Goal: Navigation & Orientation: Find specific page/section

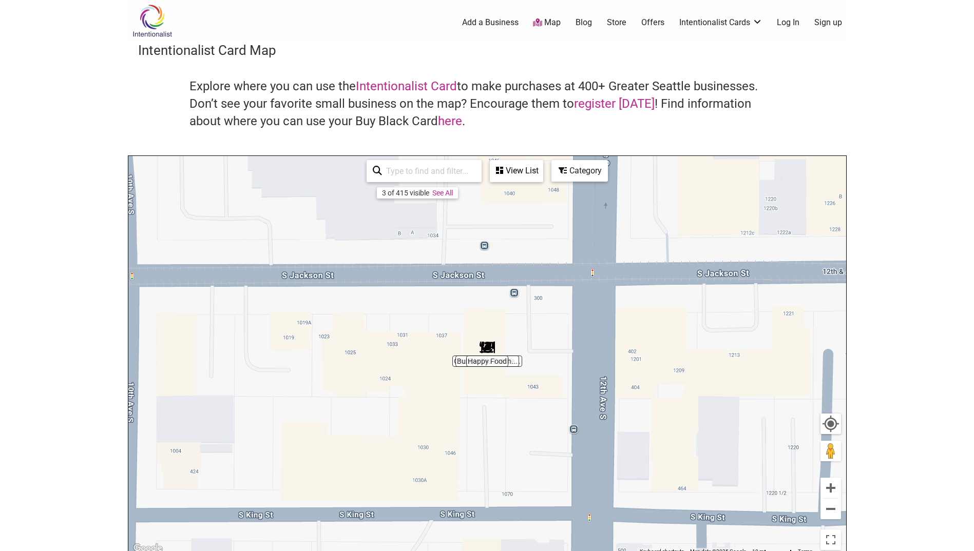
click at [458, 366] on div "To navigate, press the arrow keys." at bounding box center [487, 355] width 718 height 399
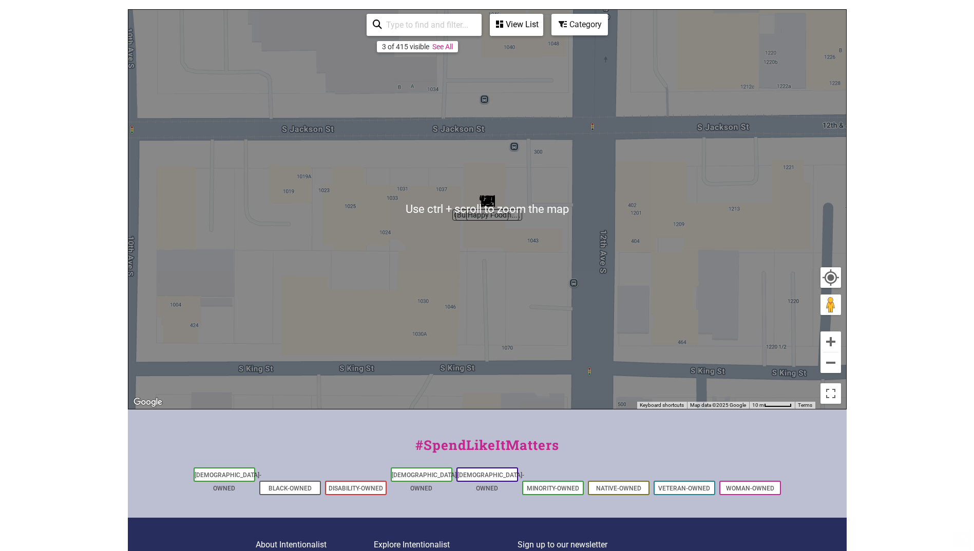
scroll to position [154, 0]
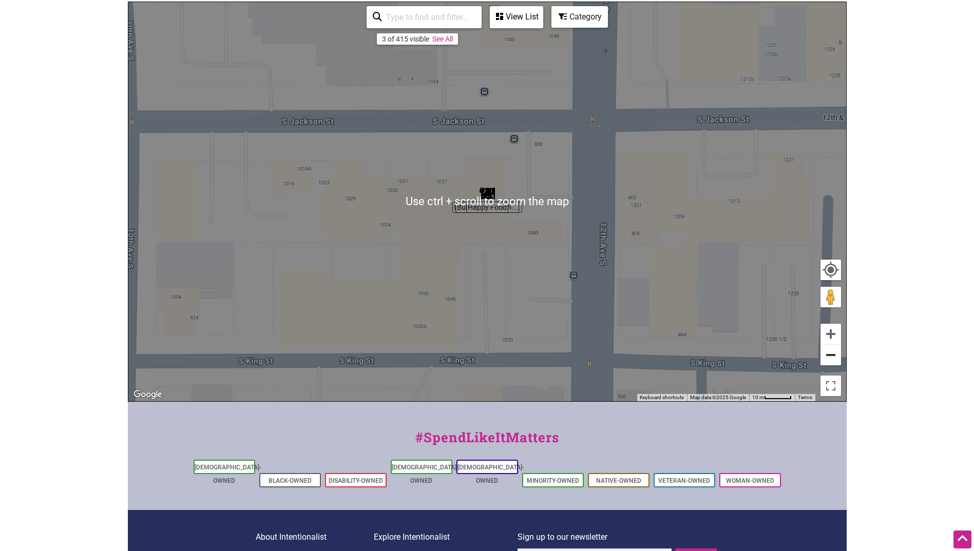
click at [837, 359] on button "Zoom out" at bounding box center [831, 355] width 21 height 21
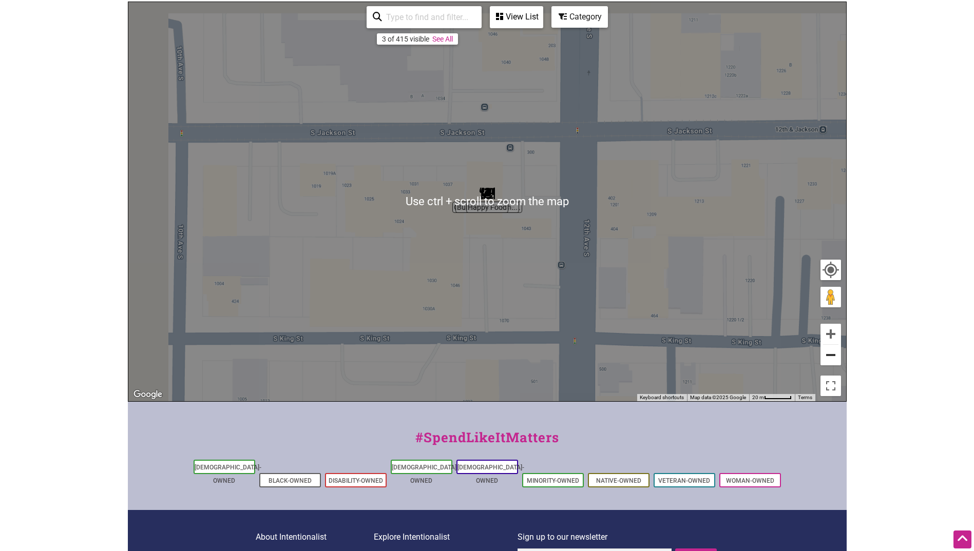
click at [837, 359] on button "Zoom out" at bounding box center [831, 355] width 21 height 21
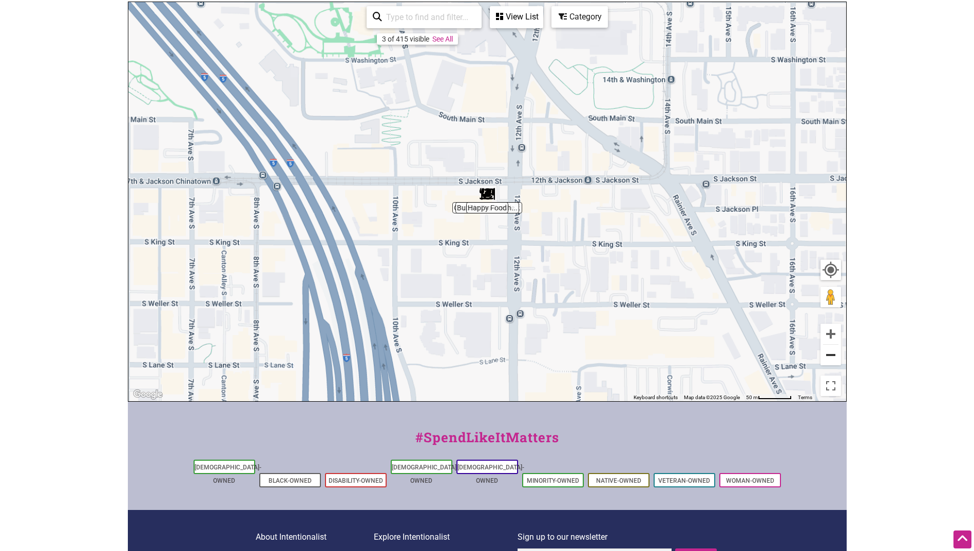
drag, startPoint x: 837, startPoint y: 359, endPoint x: 690, endPoint y: 283, distance: 165.8
click at [836, 359] on button "Zoom out" at bounding box center [831, 355] width 21 height 21
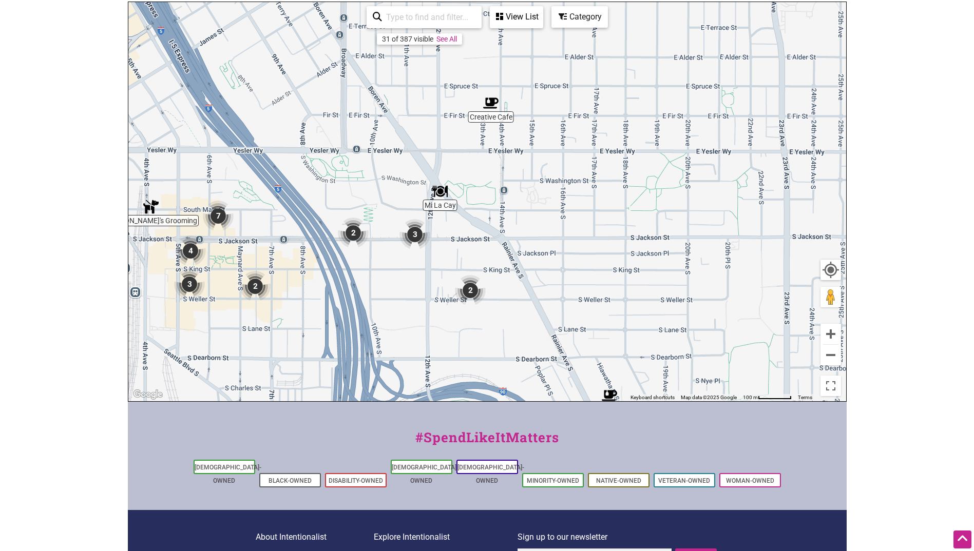
drag, startPoint x: 629, startPoint y: 196, endPoint x: 539, endPoint y: 263, distance: 111.9
click at [555, 245] on div "To navigate, press the arrow keys." at bounding box center [487, 201] width 718 height 399
click at [828, 334] on button "Zoom in" at bounding box center [831, 334] width 21 height 21
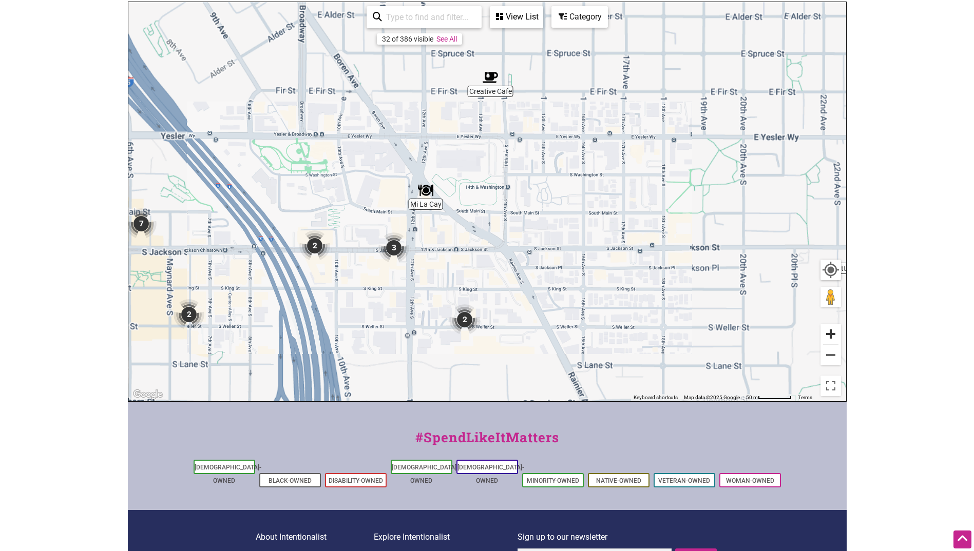
drag, startPoint x: 828, startPoint y: 334, endPoint x: 738, endPoint y: 316, distance: 91.6
click at [827, 334] on button "Zoom in" at bounding box center [831, 334] width 21 height 21
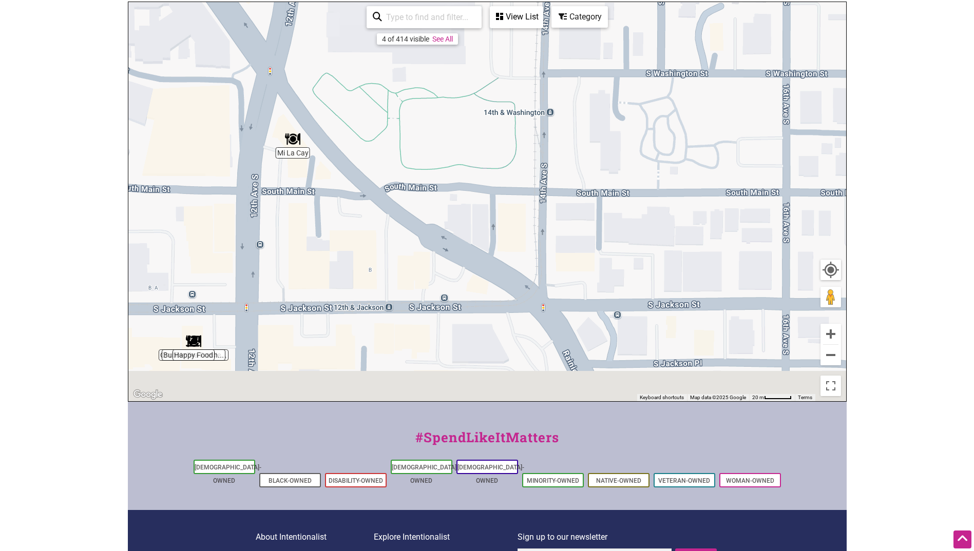
drag, startPoint x: 450, startPoint y: 335, endPoint x: 449, endPoint y: 149, distance: 185.9
click at [449, 154] on div "To navigate, press the arrow keys." at bounding box center [487, 201] width 718 height 399
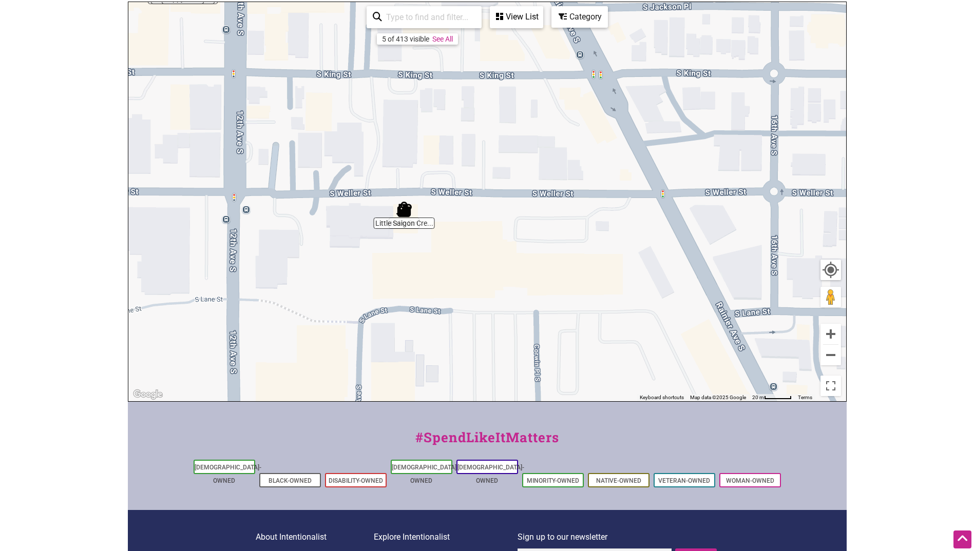
drag, startPoint x: 475, startPoint y: 280, endPoint x: 462, endPoint y: 105, distance: 175.6
click at [462, 105] on div "To navigate, press the arrow keys." at bounding box center [487, 201] width 718 height 399
click at [403, 219] on div "To navigate, press the arrow keys." at bounding box center [487, 201] width 718 height 399
click at [413, 227] on div "To navigate, press the arrow keys." at bounding box center [487, 201] width 718 height 399
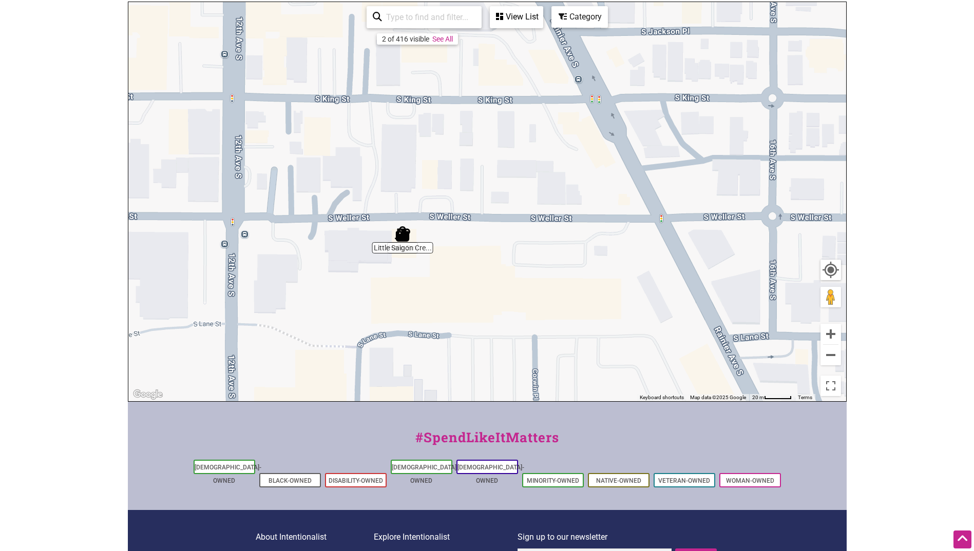
drag, startPoint x: 432, startPoint y: 159, endPoint x: 410, endPoint y: 222, distance: 67.1
click at [430, 184] on div "To navigate, press the arrow keys." at bounding box center [487, 201] width 718 height 399
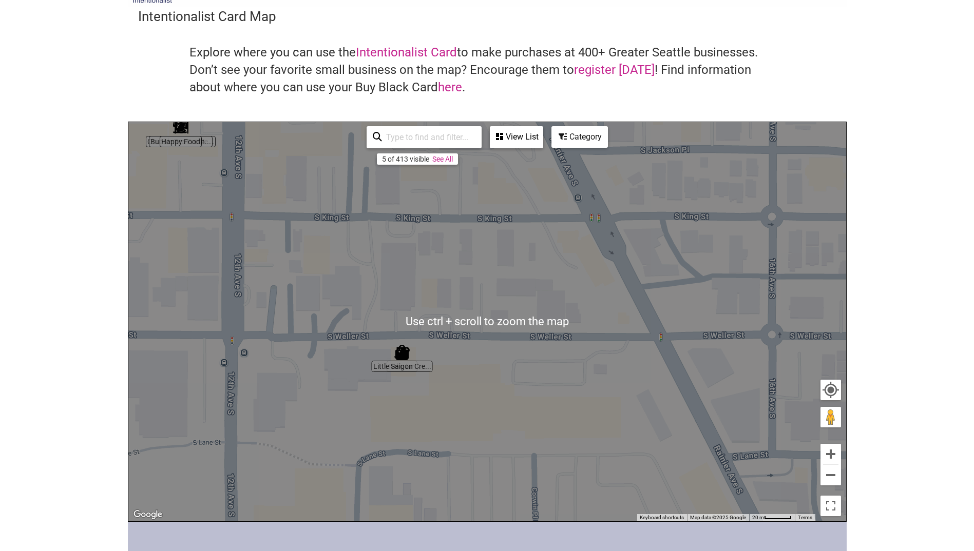
scroll to position [51, 0]
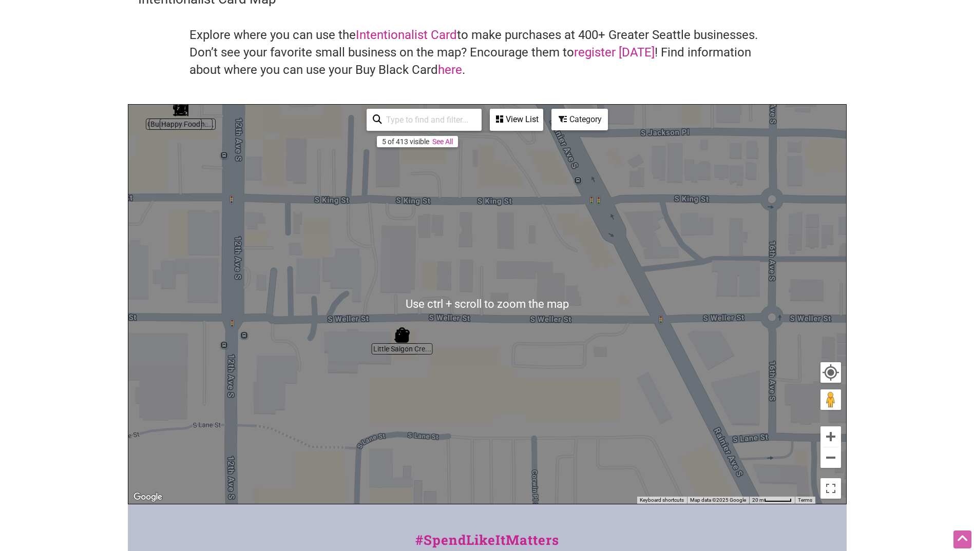
click at [424, 356] on div "To navigate, press the arrow keys." at bounding box center [487, 304] width 718 height 399
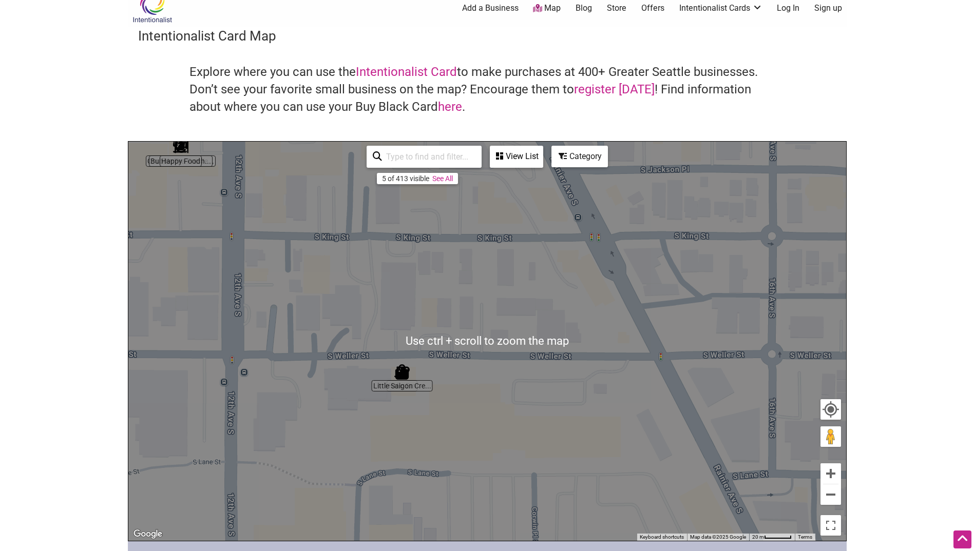
scroll to position [0, 0]
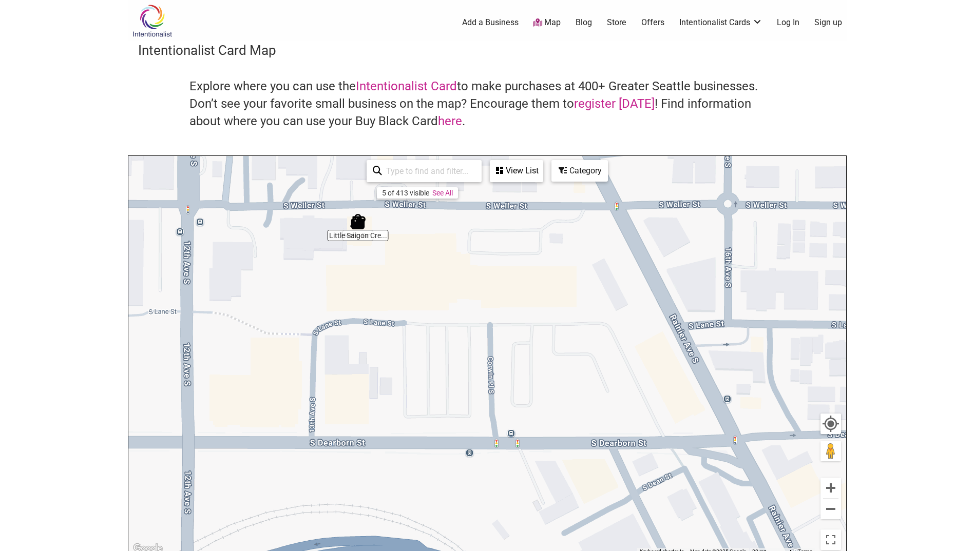
drag, startPoint x: 593, startPoint y: 370, endPoint x: 549, endPoint y: 202, distance: 173.1
click at [549, 202] on div "To navigate, press the arrow keys." at bounding box center [487, 355] width 718 height 399
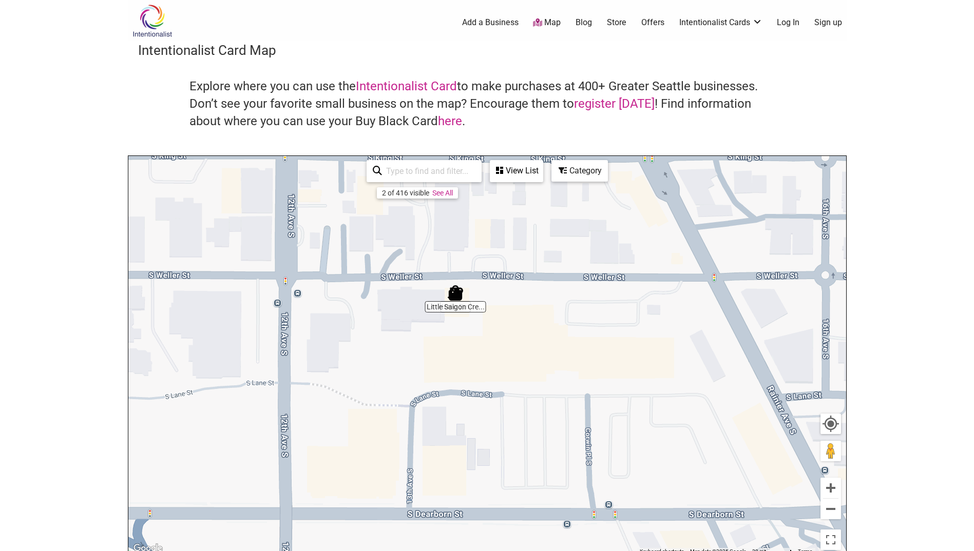
drag, startPoint x: 424, startPoint y: 252, endPoint x: 506, endPoint y: 314, distance: 103.0
click at [506, 314] on div "To navigate, press the arrow keys." at bounding box center [487, 355] width 718 height 399
click at [448, 301] on div "To navigate, press the arrow keys." at bounding box center [487, 355] width 718 height 399
click at [457, 310] on div "To navigate, press the arrow keys." at bounding box center [487, 355] width 718 height 399
click at [428, 190] on div "2 of 416 visible" at bounding box center [405, 193] width 47 height 8
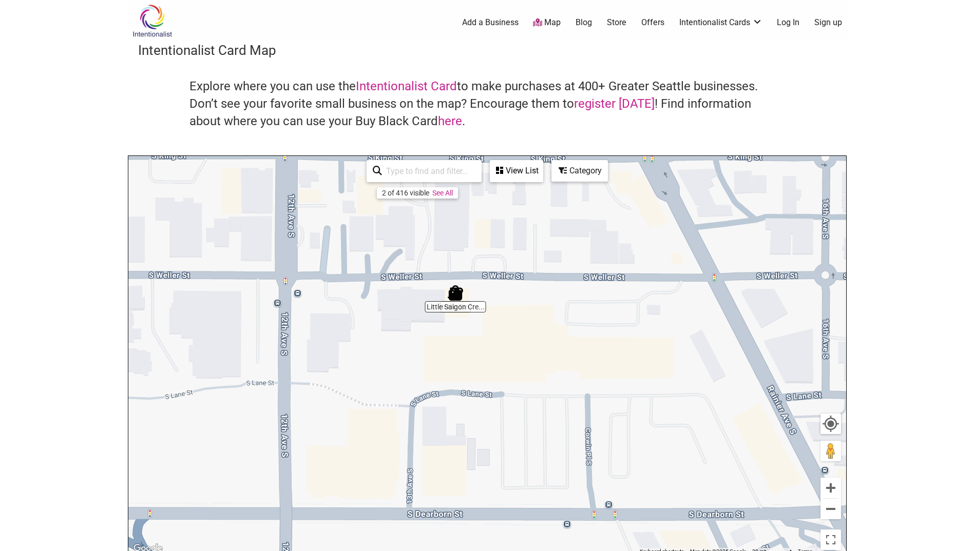
click at [442, 193] on link "See All" at bounding box center [442, 193] width 21 height 8
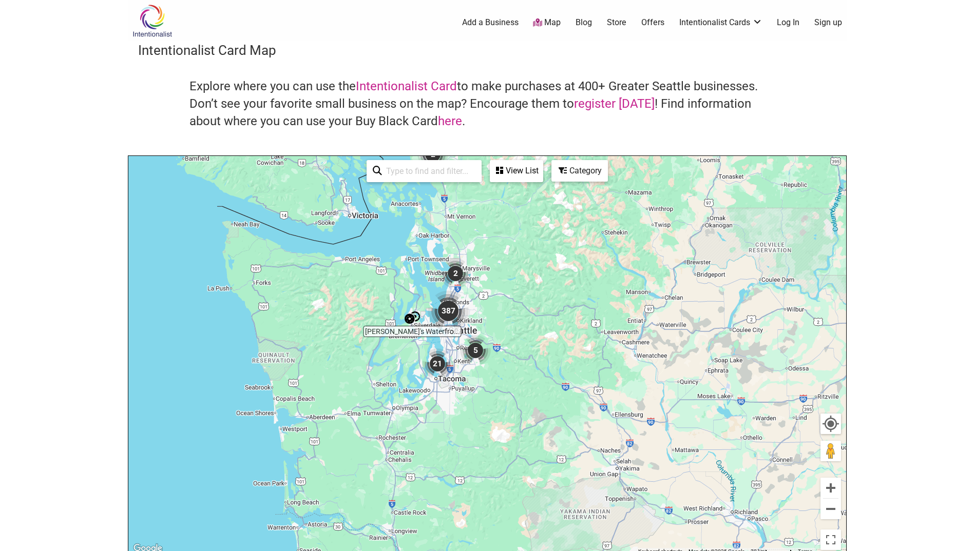
drag, startPoint x: 513, startPoint y: 409, endPoint x: 469, endPoint y: 318, distance: 101.7
click at [469, 318] on div "To navigate, press the arrow keys." at bounding box center [487, 355] width 718 height 399
click at [465, 318] on img "387" at bounding box center [448, 311] width 41 height 41
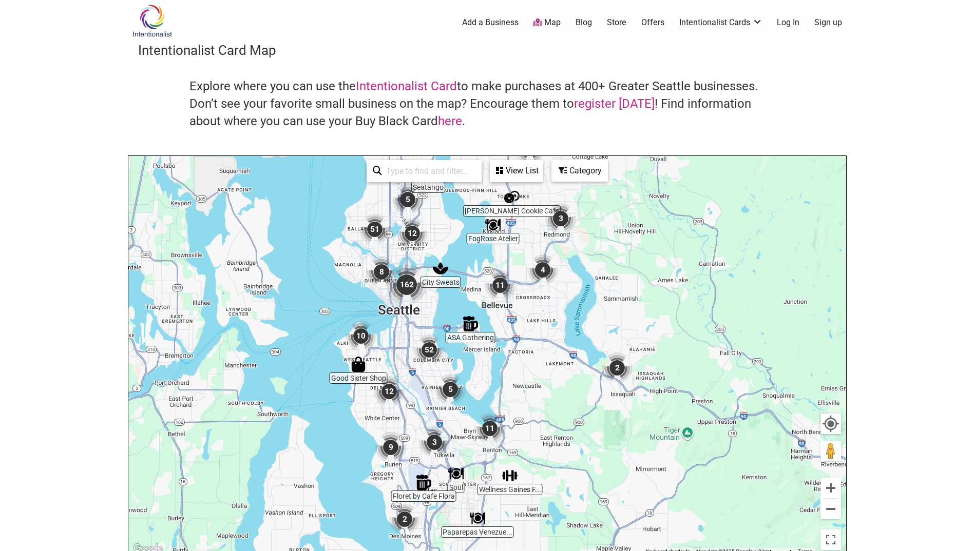
drag, startPoint x: 388, startPoint y: 344, endPoint x: 450, endPoint y: 330, distance: 63.7
click at [450, 330] on div "To navigate, press the arrow keys." at bounding box center [487, 355] width 718 height 399
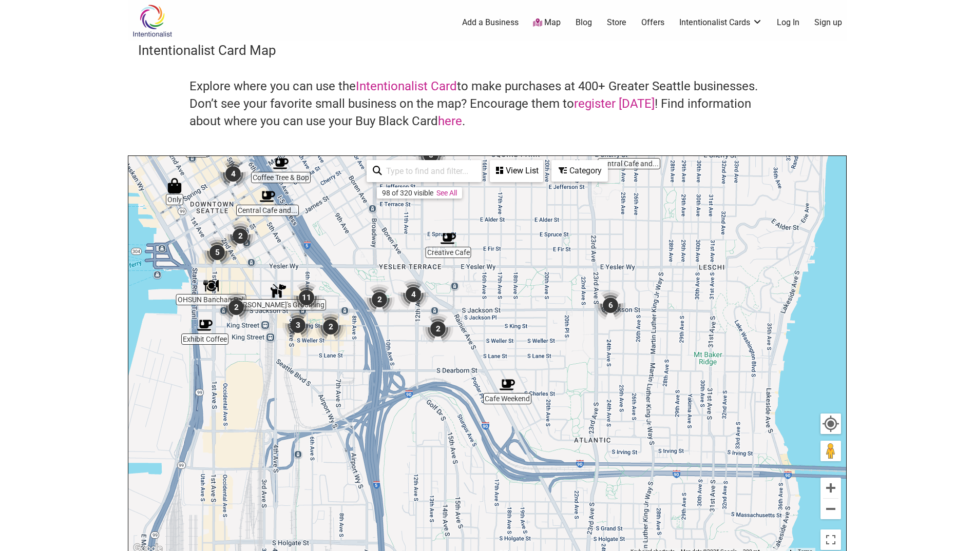
drag, startPoint x: 558, startPoint y: 374, endPoint x: 539, endPoint y: 292, distance: 84.3
click at [539, 292] on div "To navigate, press the arrow keys." at bounding box center [487, 355] width 718 height 399
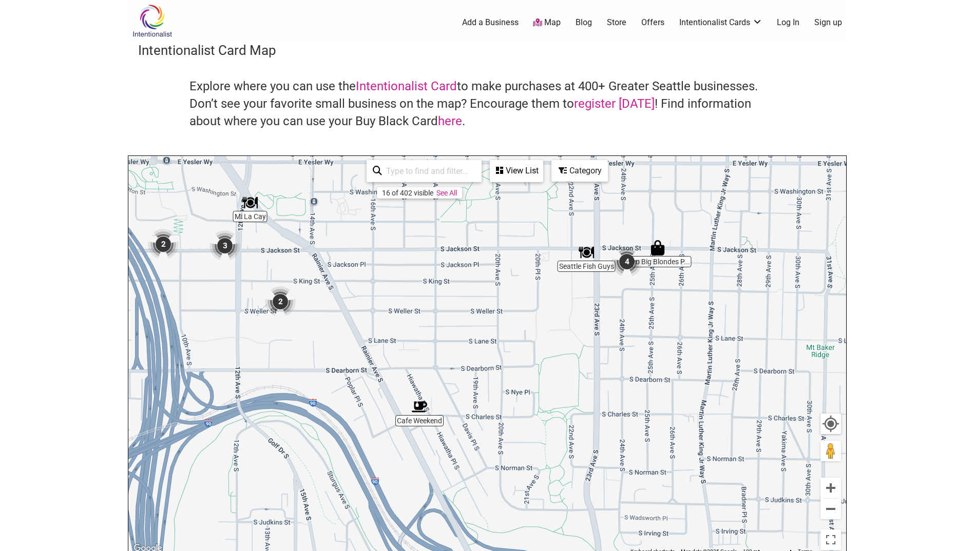
drag, startPoint x: 562, startPoint y: 345, endPoint x: 575, endPoint y: 346, distance: 12.8
click at [575, 346] on div "To navigate, press the arrow keys." at bounding box center [487, 355] width 718 height 399
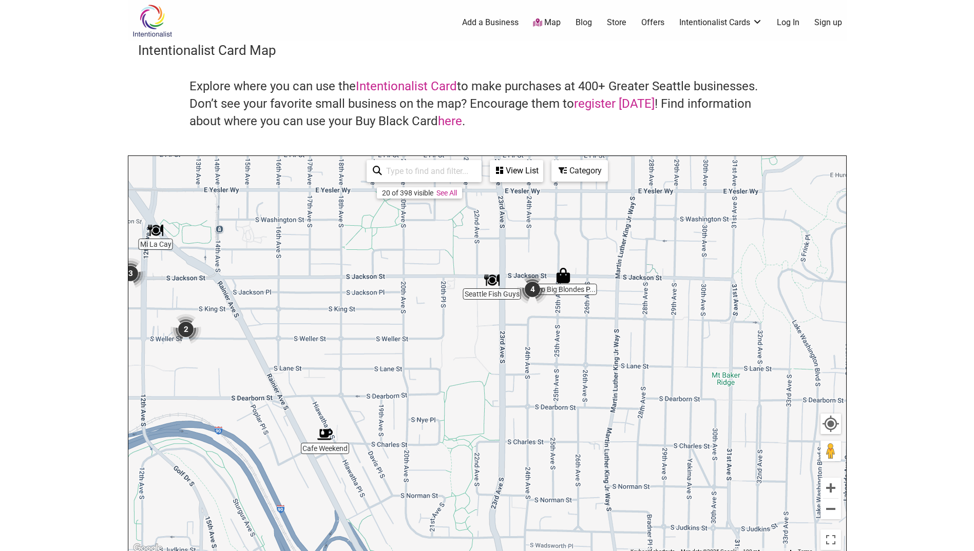
drag, startPoint x: 602, startPoint y: 375, endPoint x: 408, endPoint y: 391, distance: 194.7
click at [408, 391] on div "To navigate, press the arrow keys." at bounding box center [487, 355] width 718 height 399
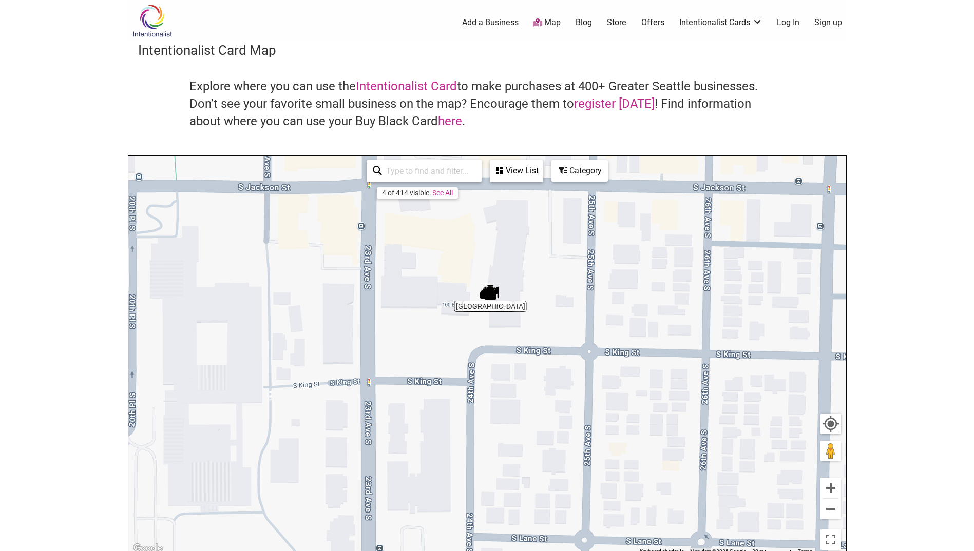
drag, startPoint x: 536, startPoint y: 294, endPoint x: 537, endPoint y: 424, distance: 130.4
click at [537, 424] on div "To navigate, press the arrow keys." at bounding box center [487, 355] width 718 height 399
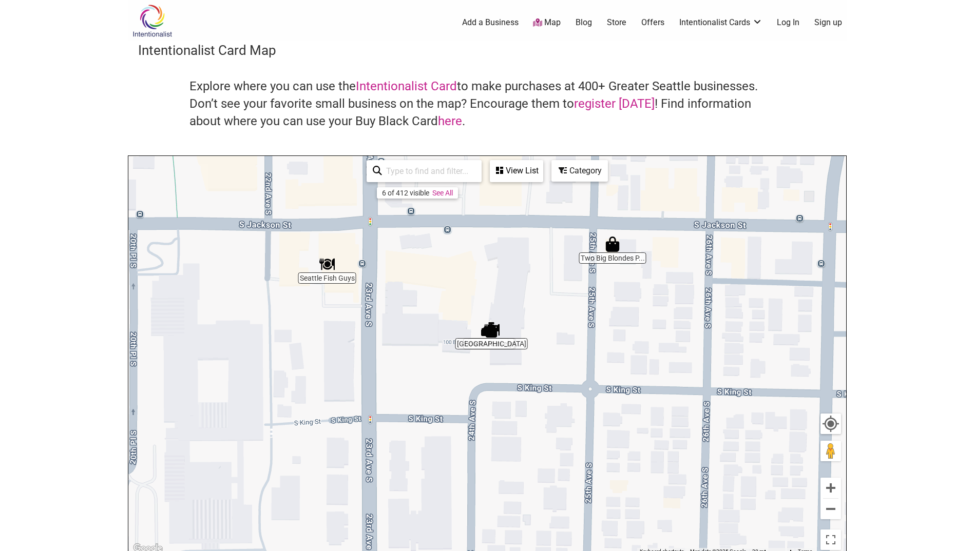
click at [389, 191] on div "6 of 412 visible" at bounding box center [405, 193] width 47 height 8
click at [497, 351] on div "To navigate, press the arrow keys." at bounding box center [487, 355] width 718 height 399
click at [495, 339] on div "To navigate, press the arrow keys." at bounding box center [487, 355] width 718 height 399
click at [489, 327] on img "23rd Ave Brewery" at bounding box center [491, 329] width 15 height 15
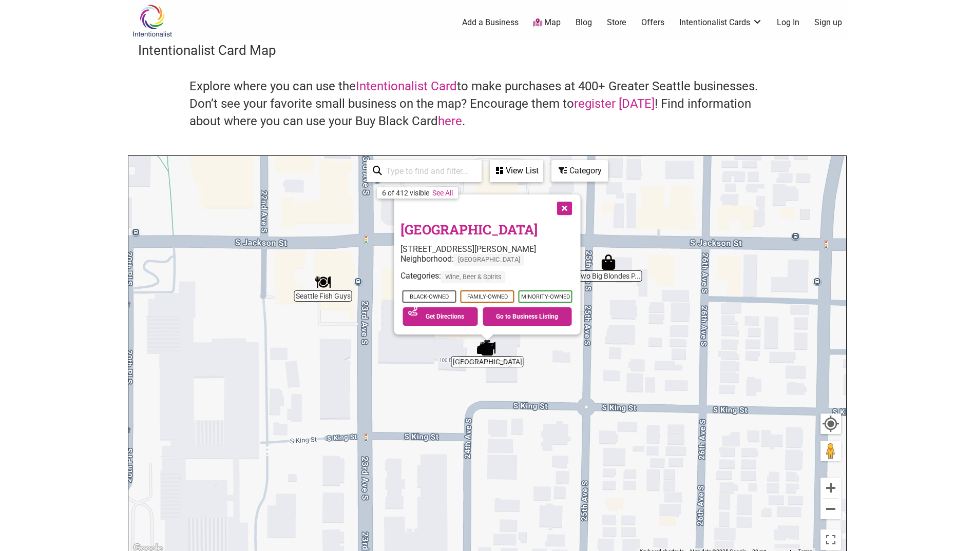
click at [489, 327] on div "See on Map Get Directions Go to Business Listing" at bounding box center [487, 317] width 174 height 24
drag, startPoint x: 489, startPoint y: 327, endPoint x: 576, endPoint y: 368, distance: 95.5
click at [576, 368] on div "To navigate, press the arrow keys. [GEOGRAPHIC_DATA] [STREET_ADDRESS][PERSON_NA…" at bounding box center [487, 355] width 718 height 399
click at [334, 385] on div "To navigate, press the arrow keys. [GEOGRAPHIC_DATA] [STREET_ADDRESS][PERSON_NA…" at bounding box center [487, 355] width 718 height 399
click at [681, 340] on div "To navigate, press the arrow keys. [GEOGRAPHIC_DATA] [STREET_ADDRESS][PERSON_NA…" at bounding box center [487, 355] width 718 height 399
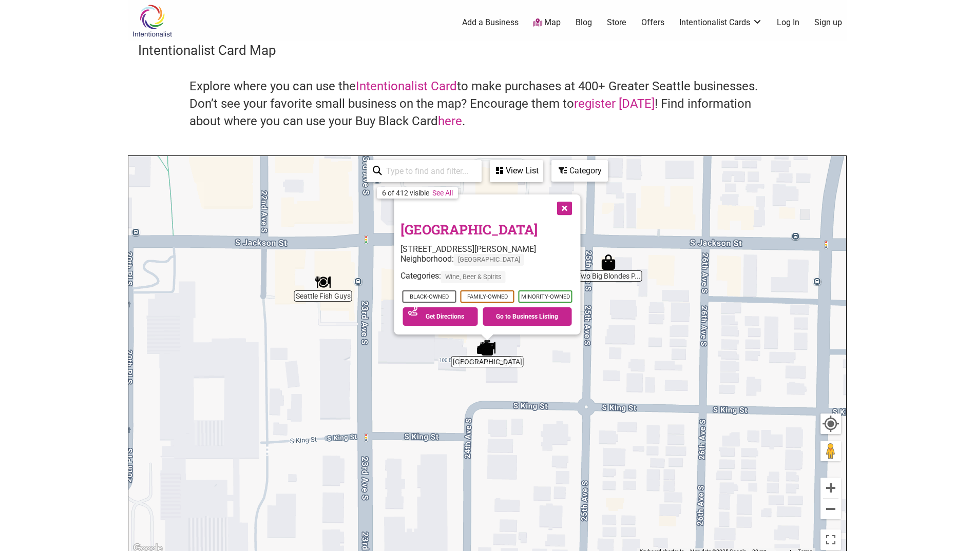
click at [611, 264] on img "Two Big Blondes Plus Size Consignment" at bounding box center [608, 262] width 15 height 15
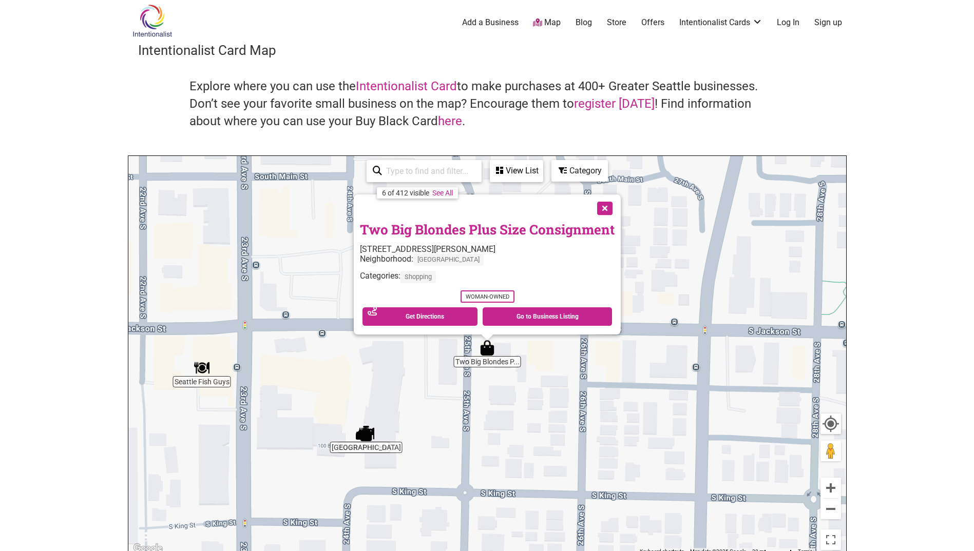
click at [606, 211] on button "Close" at bounding box center [604, 208] width 26 height 26
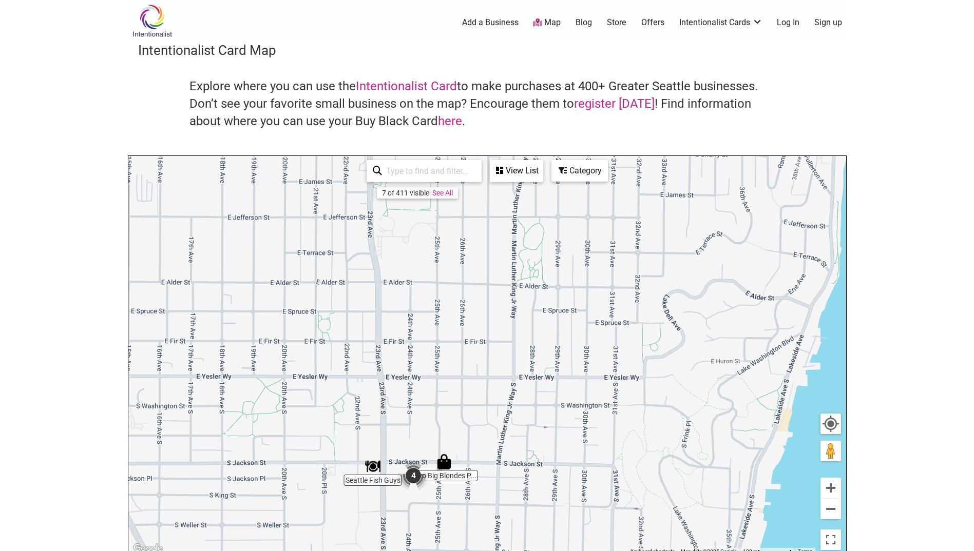
drag, startPoint x: 377, startPoint y: 326, endPoint x: 415, endPoint y: 370, distance: 58.3
click at [402, 420] on div "To navigate, press the arrow keys." at bounding box center [487, 355] width 718 height 399
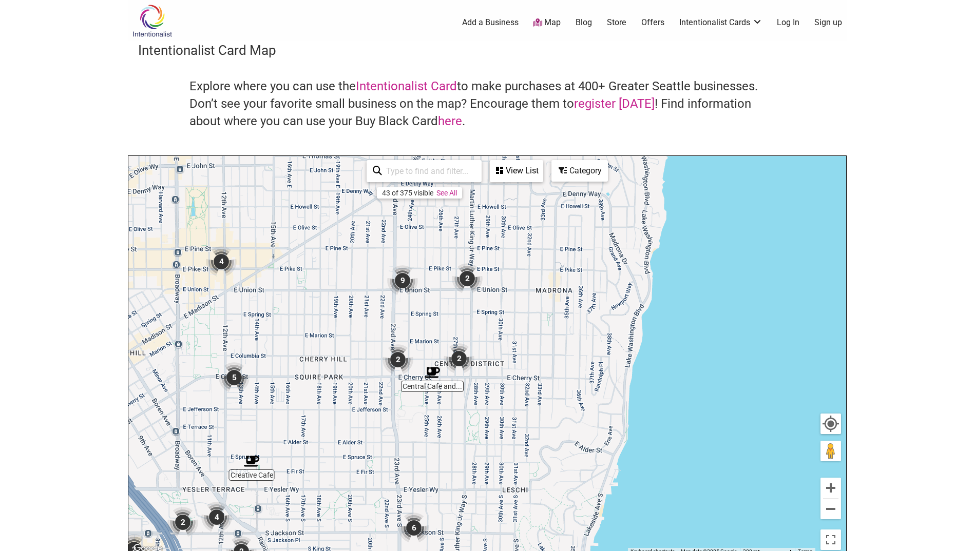
drag, startPoint x: 394, startPoint y: 315, endPoint x: 392, endPoint y: 434, distance: 119.7
click at [392, 436] on div "To navigate, press the arrow keys." at bounding box center [487, 355] width 718 height 399
